Goal: Find specific page/section: Find specific page/section

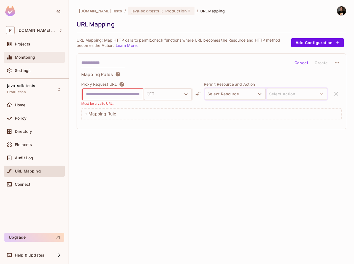
click at [26, 58] on span "Monitoring" at bounding box center [25, 57] width 20 height 4
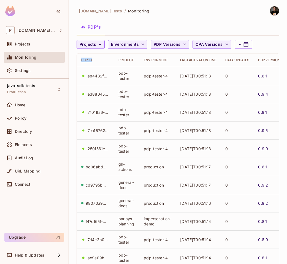
drag, startPoint x: 81, startPoint y: 60, endPoint x: 94, endPoint y: 60, distance: 12.7
click at [94, 60] on div "PDP ID" at bounding box center [95, 60] width 28 height 4
copy div "PDP ID"
